Goal: Transaction & Acquisition: Obtain resource

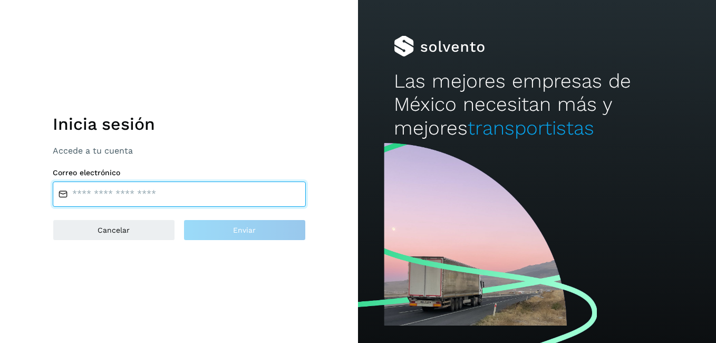
click at [189, 182] on input "email" at bounding box center [179, 193] width 253 height 25
type input "**********"
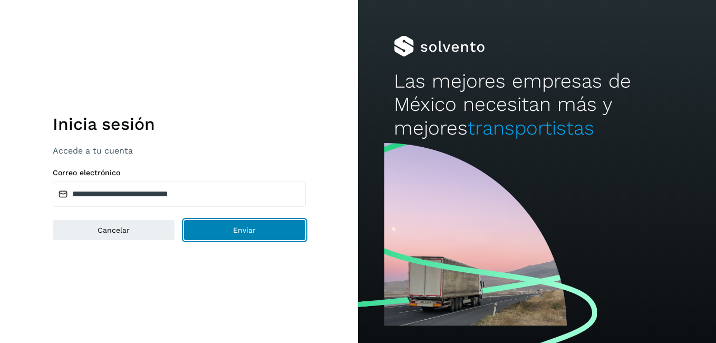
click at [232, 232] on button "Enviar" at bounding box center [245, 229] width 122 height 21
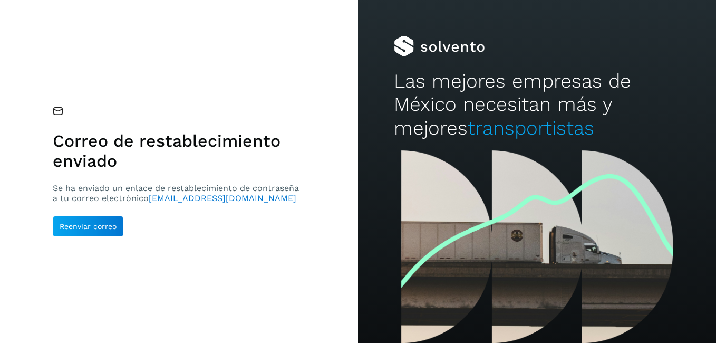
click at [434, 46] on div at bounding box center [537, 46] width 286 height 21
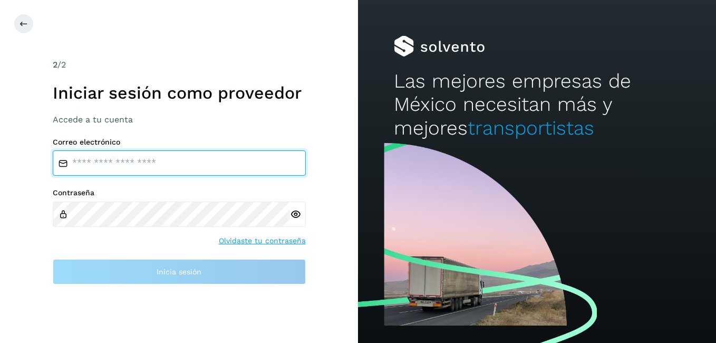
click at [96, 162] on input "email" at bounding box center [179, 162] width 253 height 25
type input "**********"
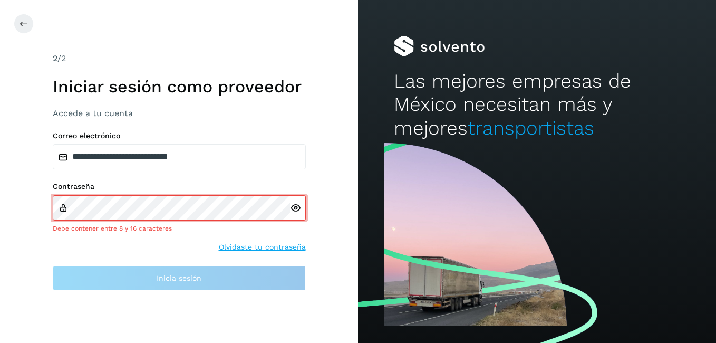
click at [295, 216] on div at bounding box center [298, 207] width 16 height 25
click at [295, 207] on icon at bounding box center [295, 208] width 11 height 11
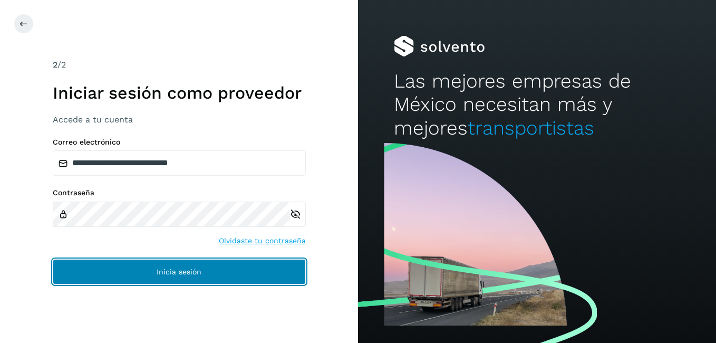
click at [235, 273] on button "Inicia sesión" at bounding box center [179, 271] width 253 height 25
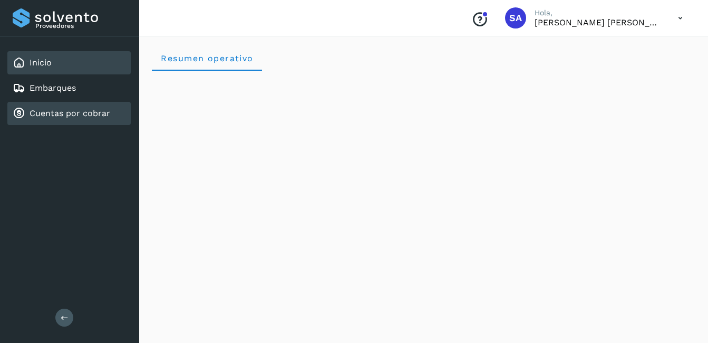
click at [65, 109] on link "Cuentas por cobrar" at bounding box center [70, 113] width 81 height 10
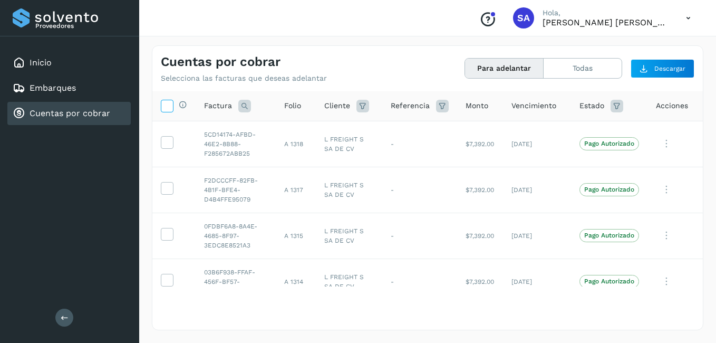
click at [169, 109] on icon at bounding box center [166, 105] width 11 height 11
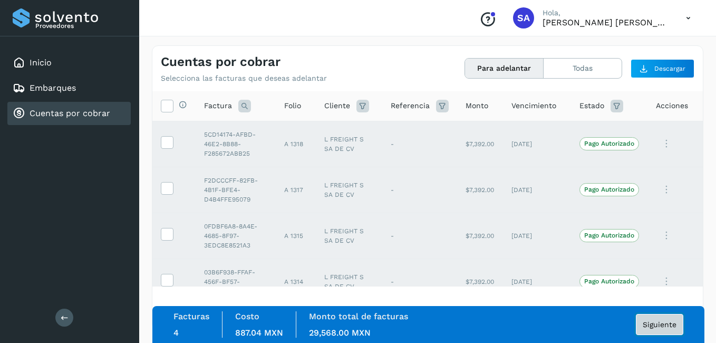
click at [673, 321] on span "Siguiente" at bounding box center [660, 324] width 34 height 7
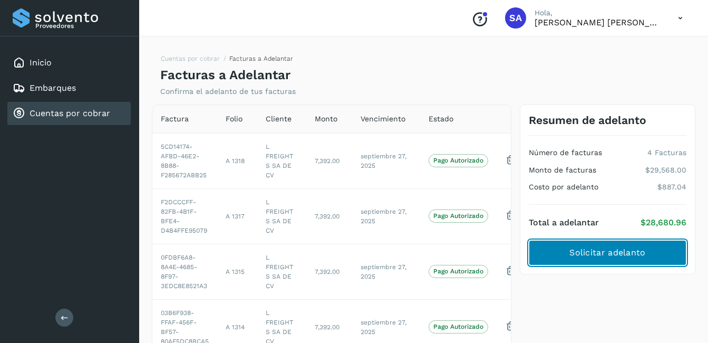
click at [596, 249] on span "Solicitar adelanto" at bounding box center [608, 253] width 76 height 12
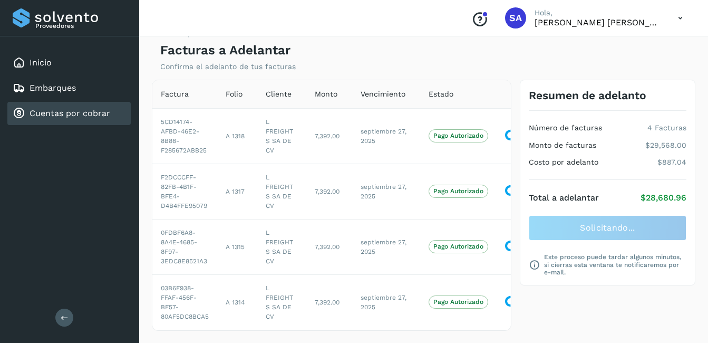
scroll to position [31, 0]
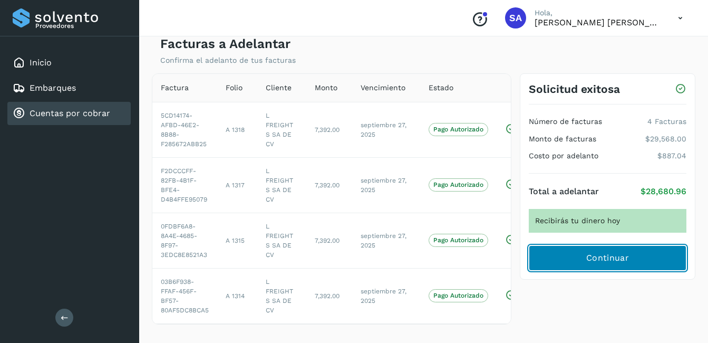
click at [557, 261] on button "Continuar" at bounding box center [608, 257] width 158 height 25
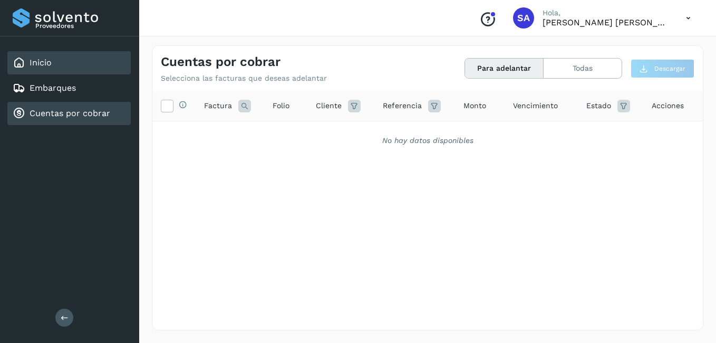
click at [68, 61] on div "Inicio" at bounding box center [68, 62] width 123 height 23
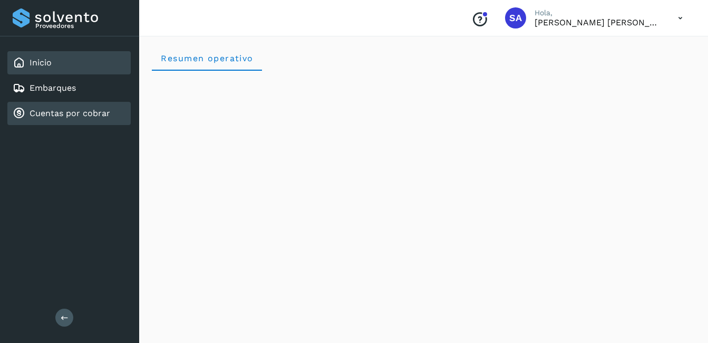
click at [64, 112] on link "Cuentas por cobrar" at bounding box center [70, 113] width 81 height 10
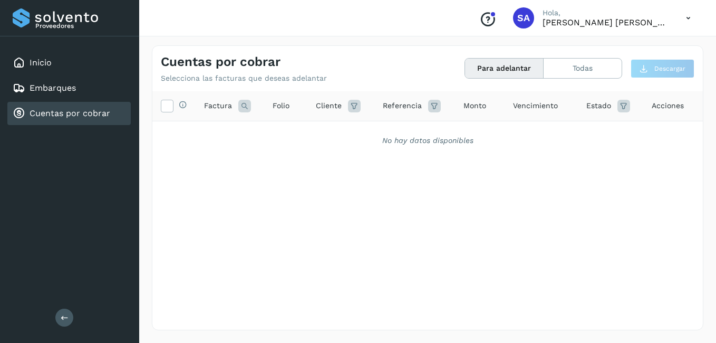
click at [52, 113] on link "Cuentas por cobrar" at bounding box center [70, 113] width 81 height 10
click at [52, 112] on link "Cuentas por cobrar" at bounding box center [70, 113] width 81 height 10
